Goal: Task Accomplishment & Management: Manage account settings

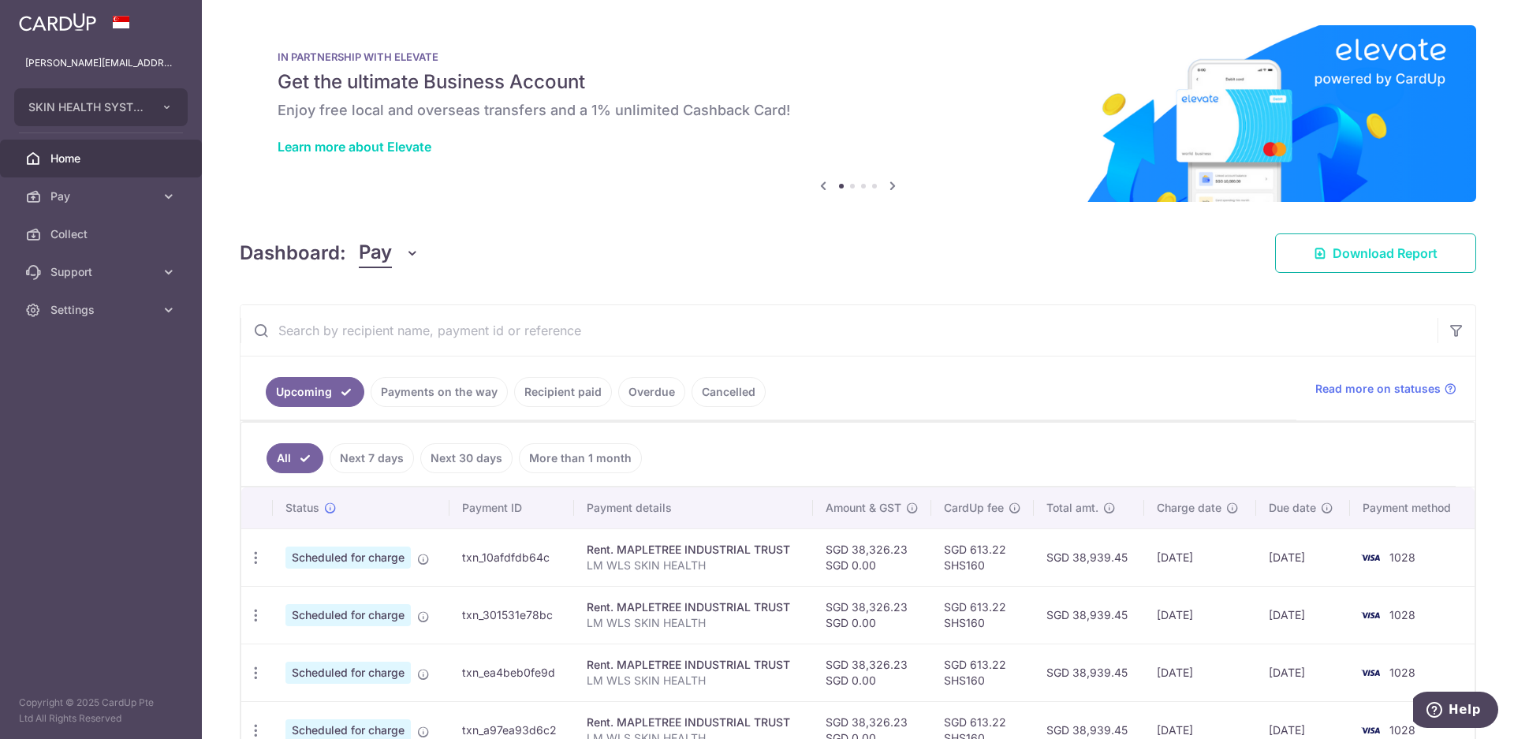
click at [1335, 259] on span "Download Report" at bounding box center [1385, 253] width 105 height 19
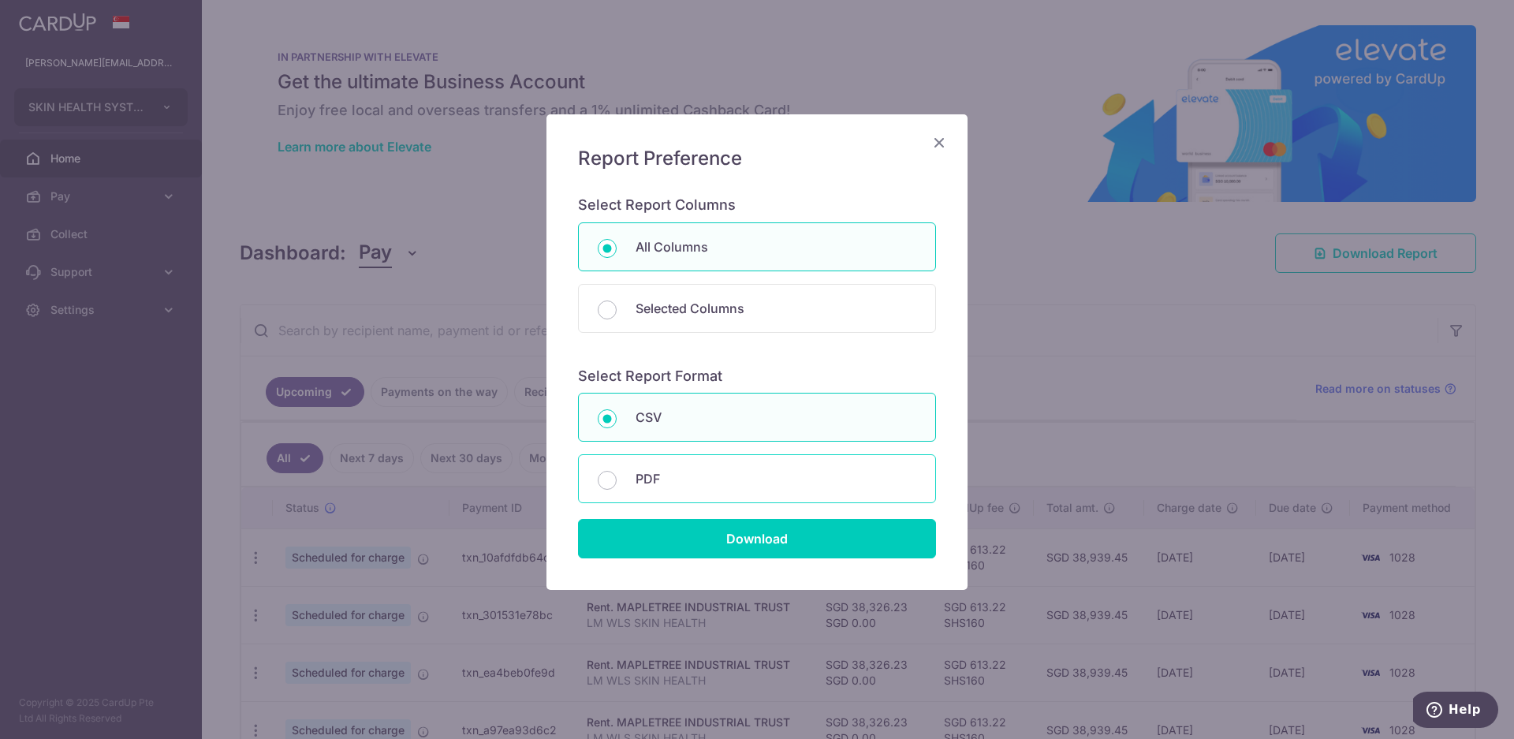
click at [658, 485] on p "PDF" at bounding box center [776, 478] width 281 height 19
click at [617, 485] on input "PDF" at bounding box center [607, 480] width 19 height 19
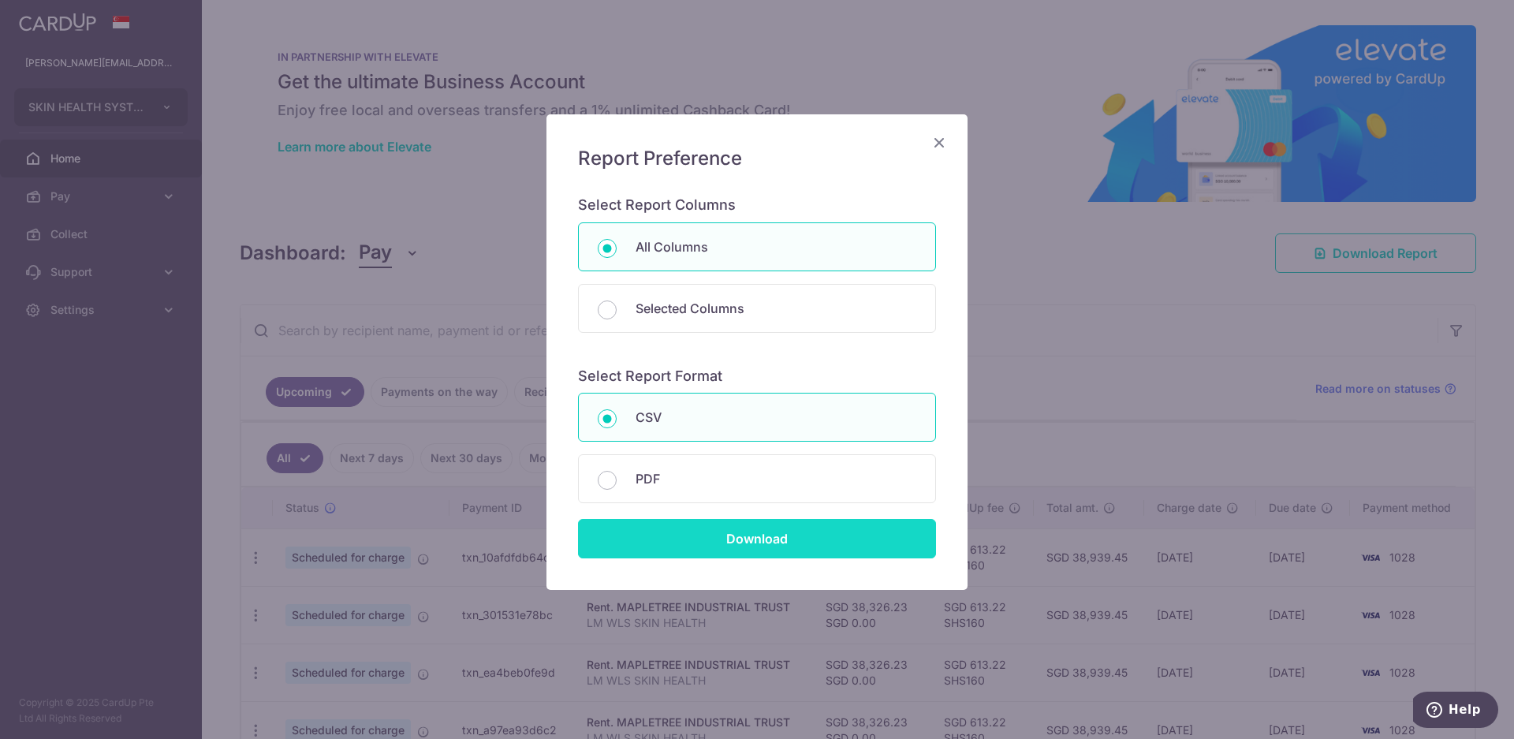
radio input "false"
radio input "true"
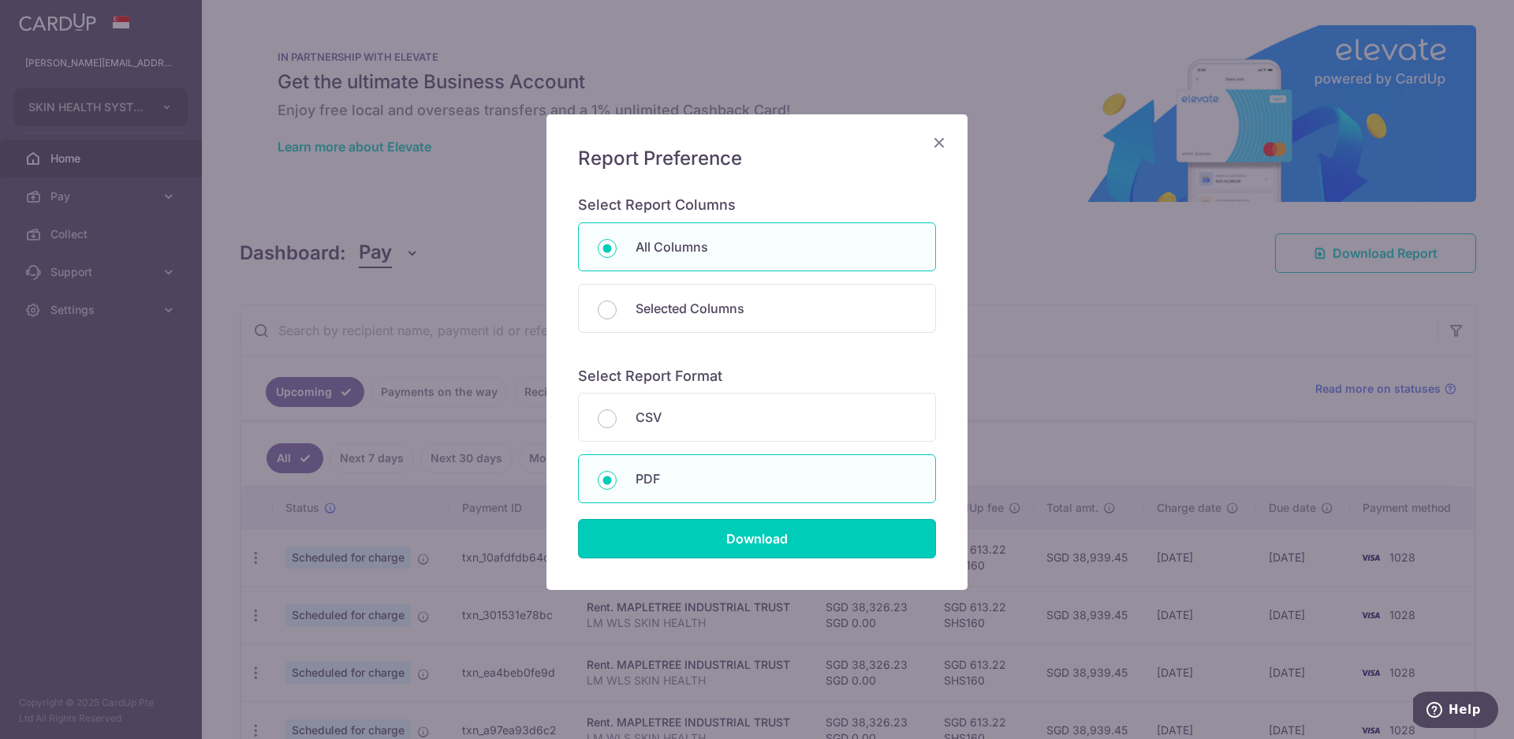
drag, startPoint x: 709, startPoint y: 540, endPoint x: 707, endPoint y: 462, distance: 78.1
click at [709, 536] on input "Download" at bounding box center [757, 538] width 358 height 39
